Goal: Find specific fact: Find specific fact

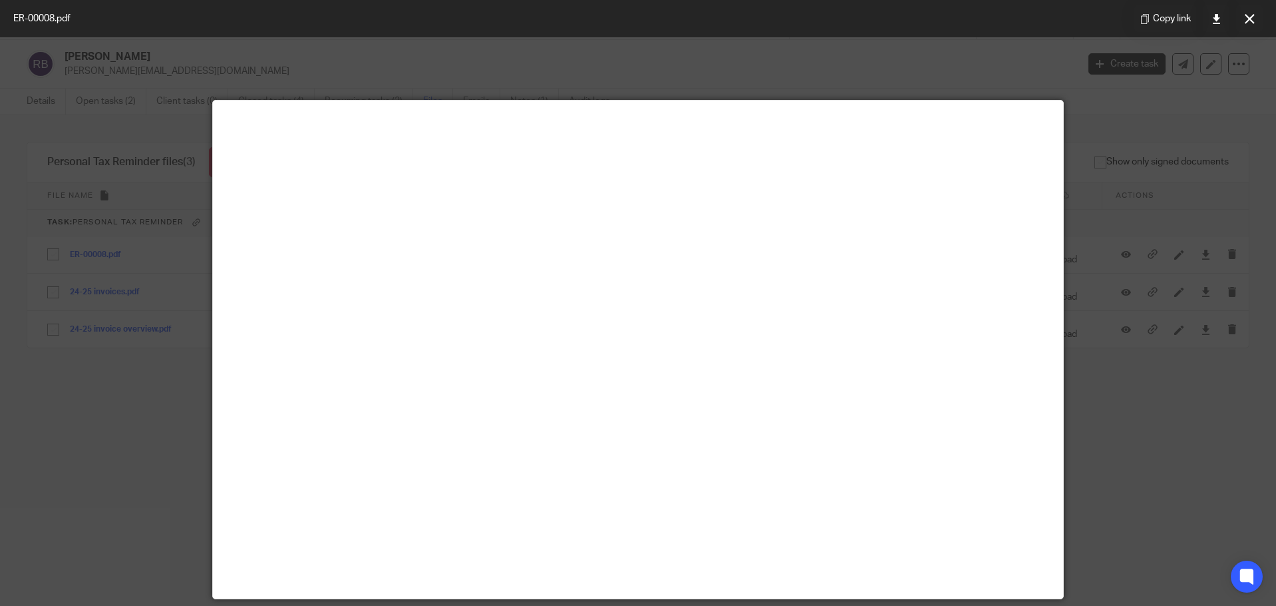
click at [1123, 217] on div at bounding box center [638, 303] width 1276 height 606
click at [1035, 66] on div at bounding box center [638, 303] width 1276 height 606
click at [1249, 17] on icon at bounding box center [1250, 19] width 10 height 10
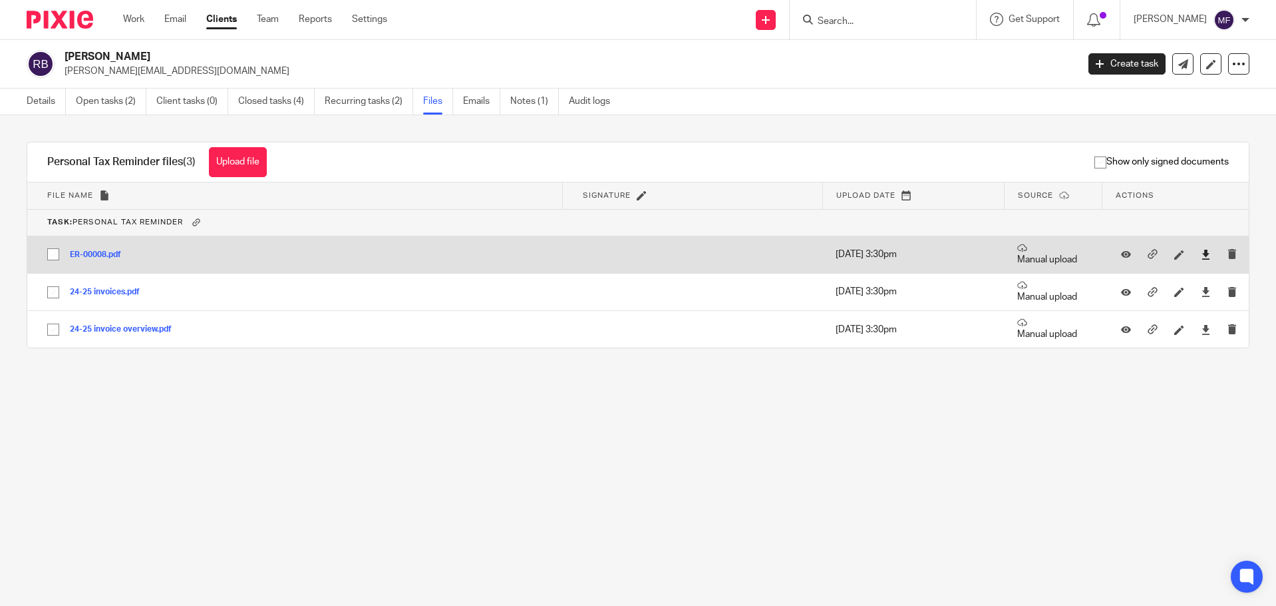
click at [1201, 248] on link at bounding box center [1206, 254] width 10 height 13
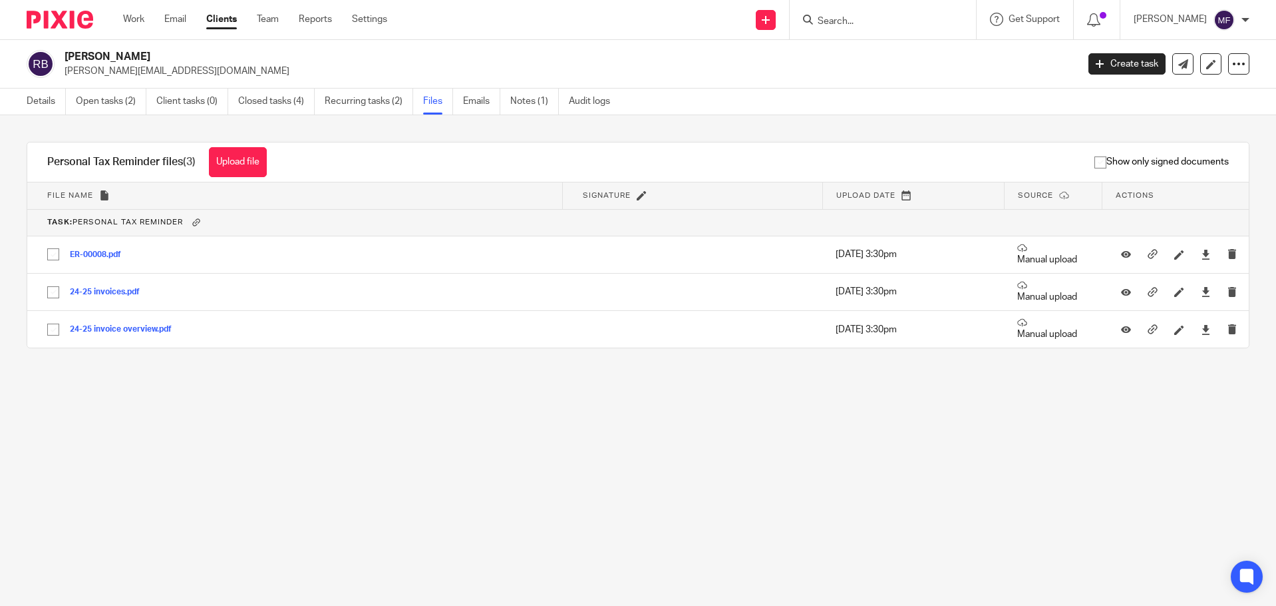
click at [876, 16] on input "Search" at bounding box center [877, 22] width 120 height 12
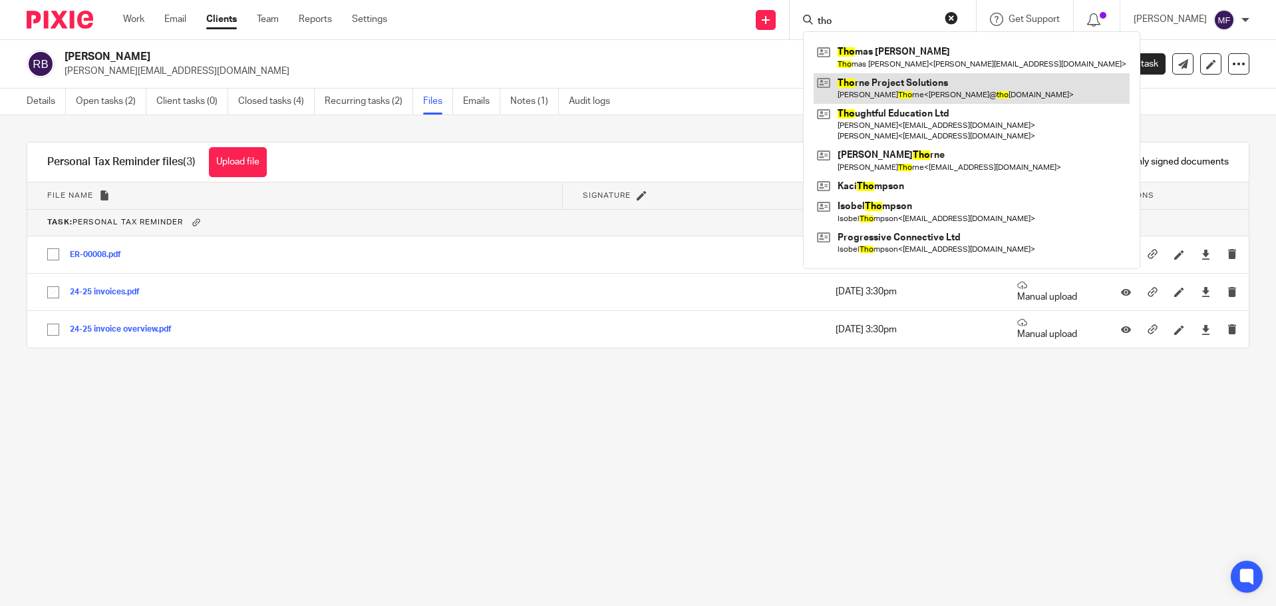
type input "tho"
click at [916, 89] on link at bounding box center [972, 88] width 316 height 31
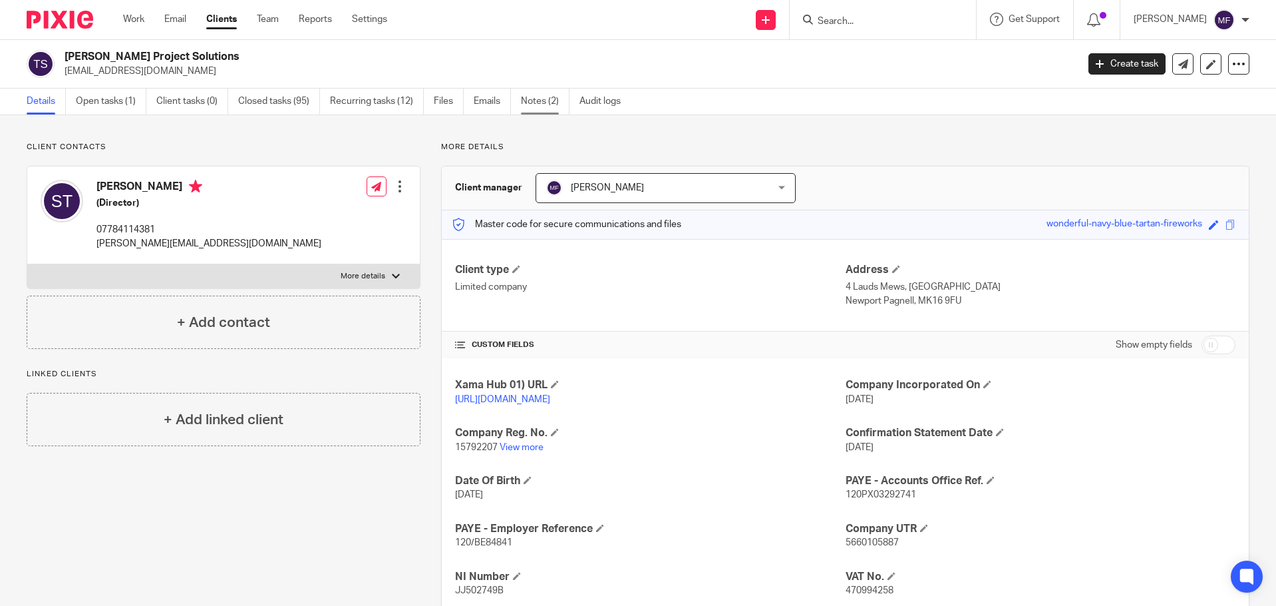
click at [545, 112] on link "Notes (2)" at bounding box center [545, 102] width 49 height 26
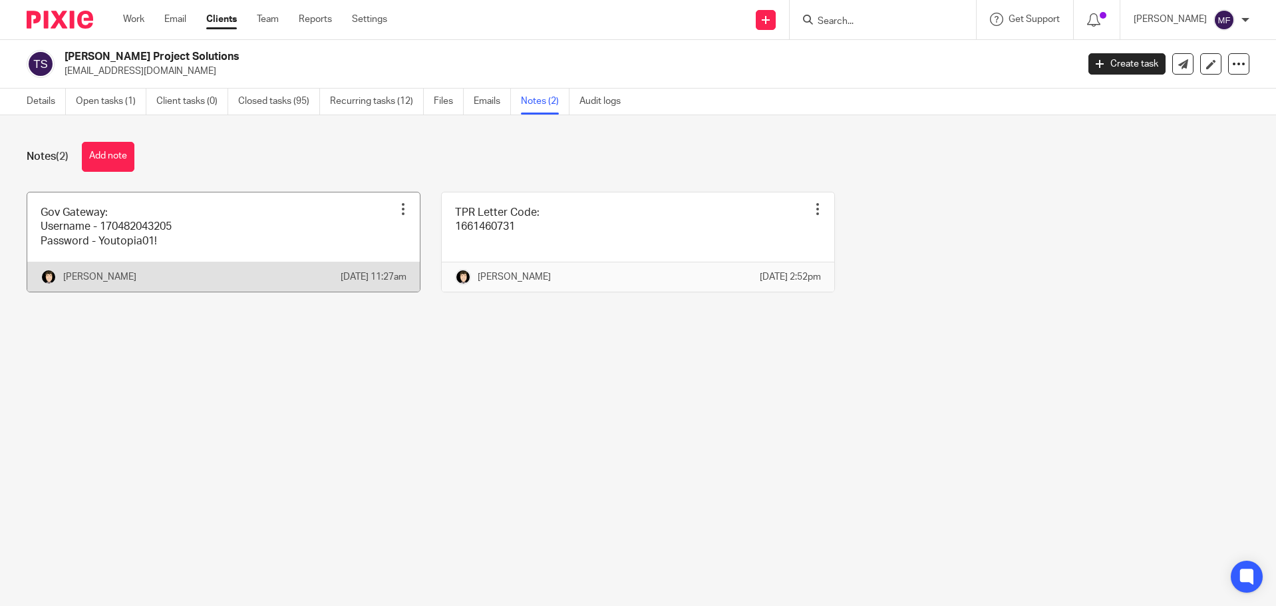
click at [220, 250] on link at bounding box center [223, 241] width 393 height 99
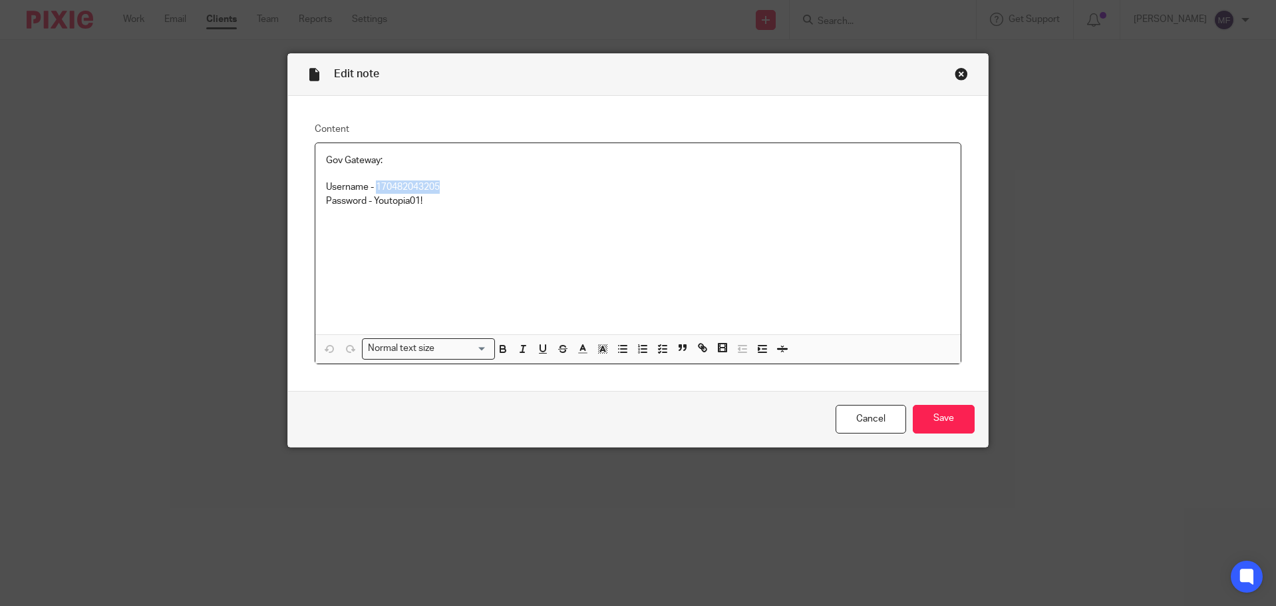
drag, startPoint x: 441, startPoint y: 184, endPoint x: 371, endPoint y: 182, distance: 69.2
click at [371, 182] on p "Username - 170482043205" at bounding box center [638, 186] width 625 height 13
copy p "170482043205"
drag, startPoint x: 432, startPoint y: 207, endPoint x: 367, endPoint y: 202, distance: 65.4
click at [367, 202] on p "Password - Youtopia01!" at bounding box center [638, 200] width 625 height 13
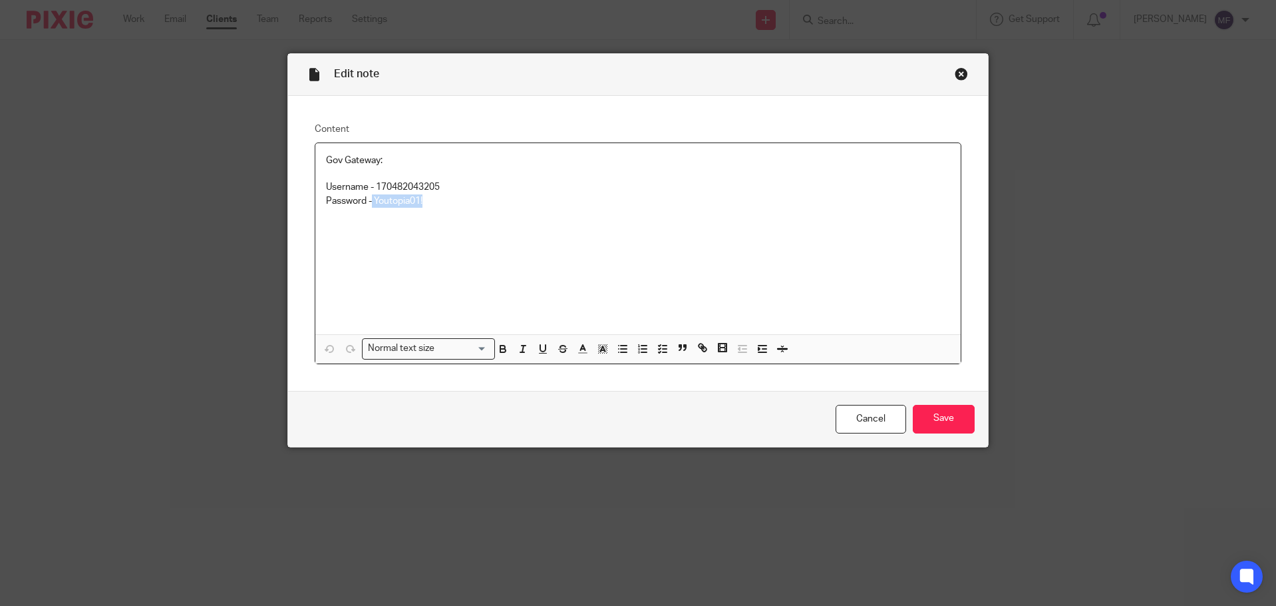
copy p "Youtopia01!"
drag, startPoint x: 439, startPoint y: 189, endPoint x: 371, endPoint y: 192, distance: 67.3
click at [371, 192] on p "Username - 170482043205" at bounding box center [638, 186] width 625 height 13
copy p "170482043205"
drag, startPoint x: 393, startPoint y: 206, endPoint x: 370, endPoint y: 206, distance: 22.6
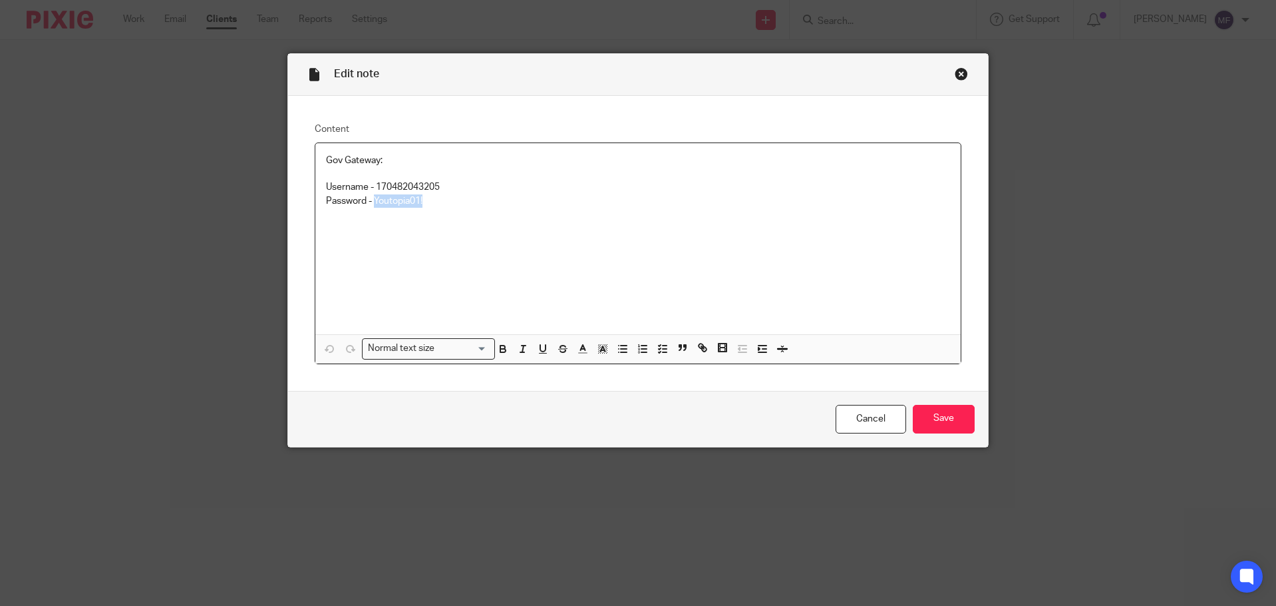
click at [370, 206] on p "Password - Youtopia01!" at bounding box center [638, 200] width 625 height 13
copy p "Youtopia01!"
